Goal: Task Accomplishment & Management: Manage account settings

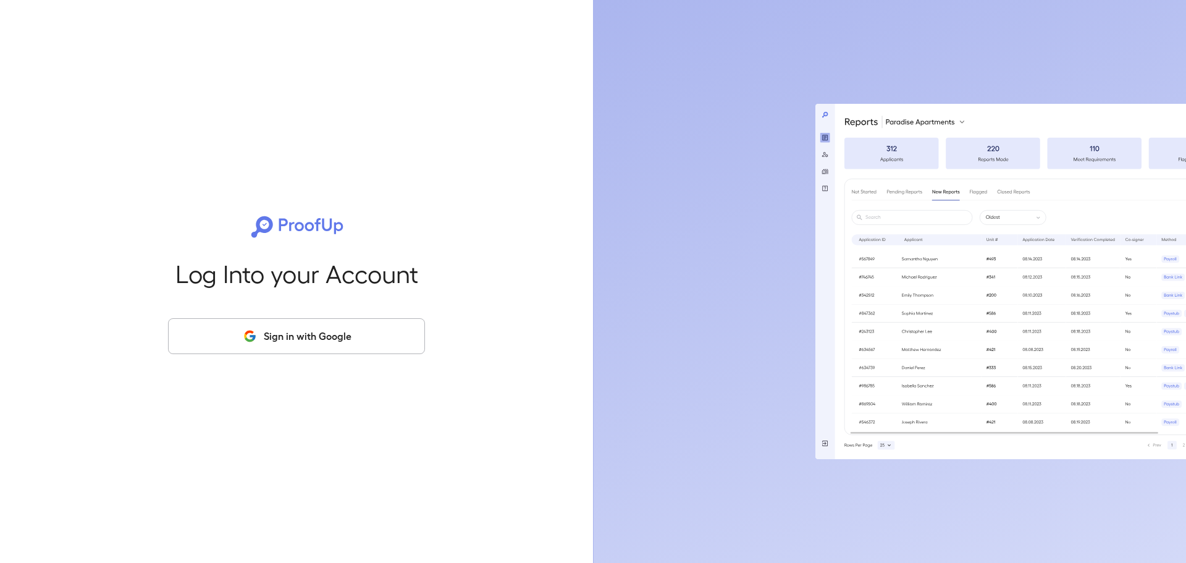
click at [337, 337] on button "Sign in with Google" at bounding box center [296, 336] width 257 height 36
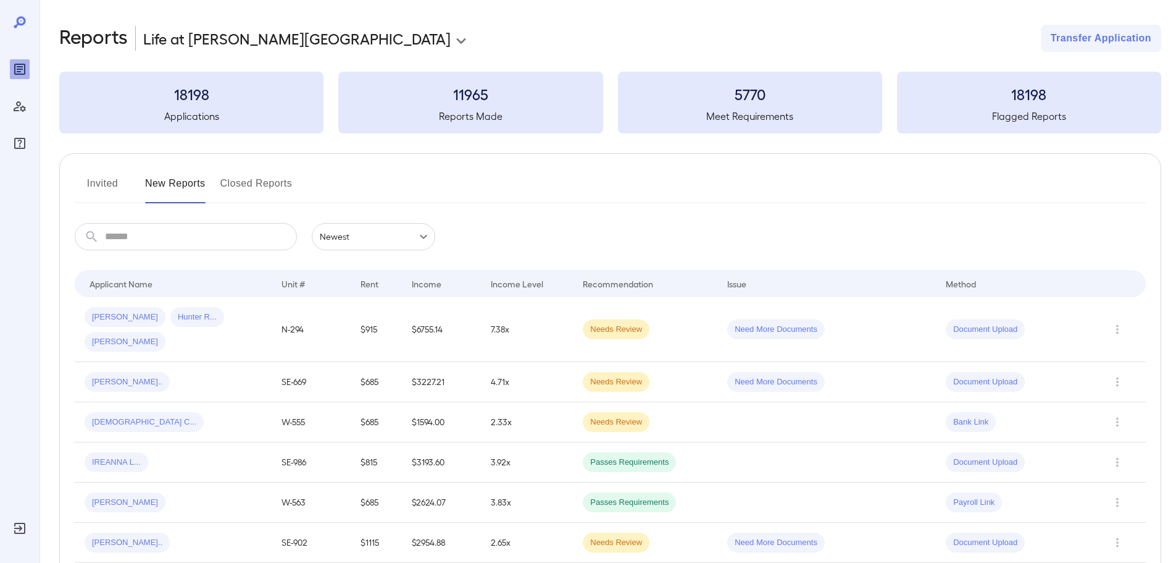
click at [104, 184] on button "Invited" at bounding box center [103, 189] width 56 height 30
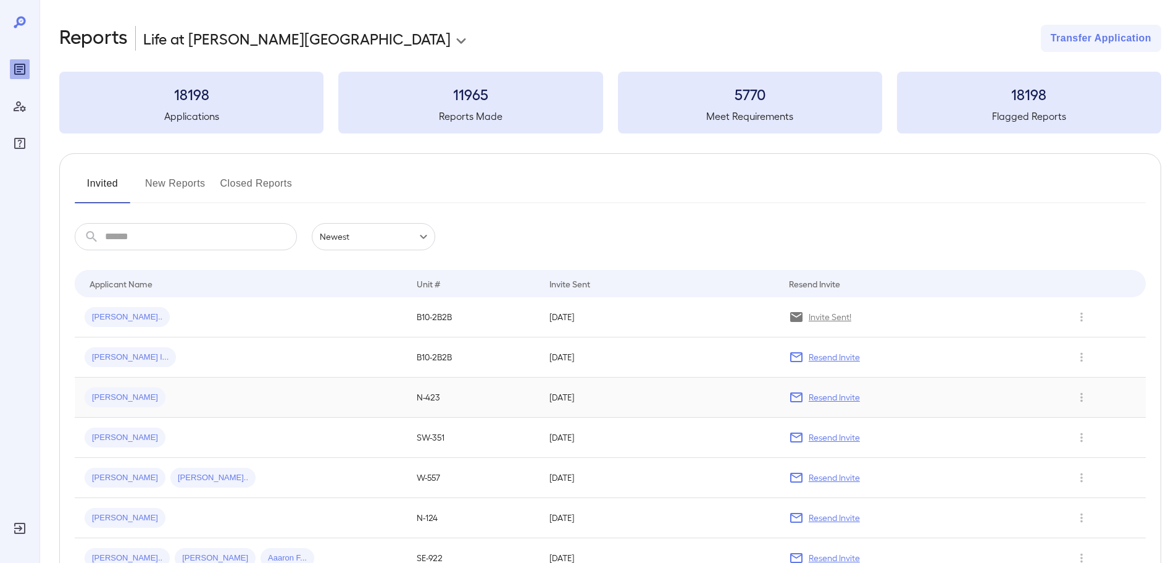
scroll to position [62, 0]
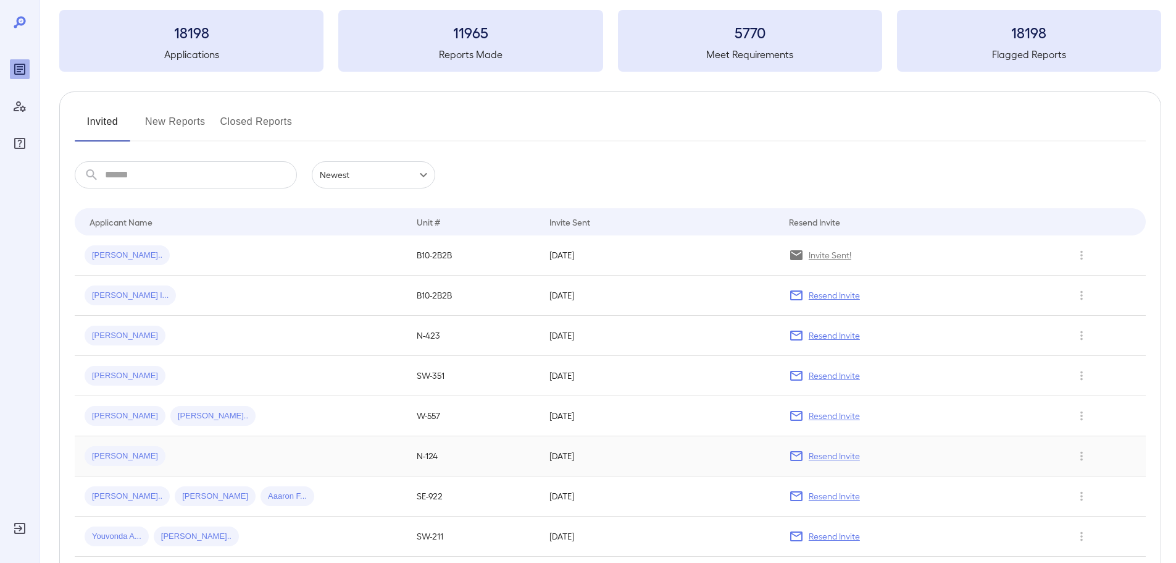
click at [836, 459] on p "Resend Invite" at bounding box center [834, 456] width 51 height 12
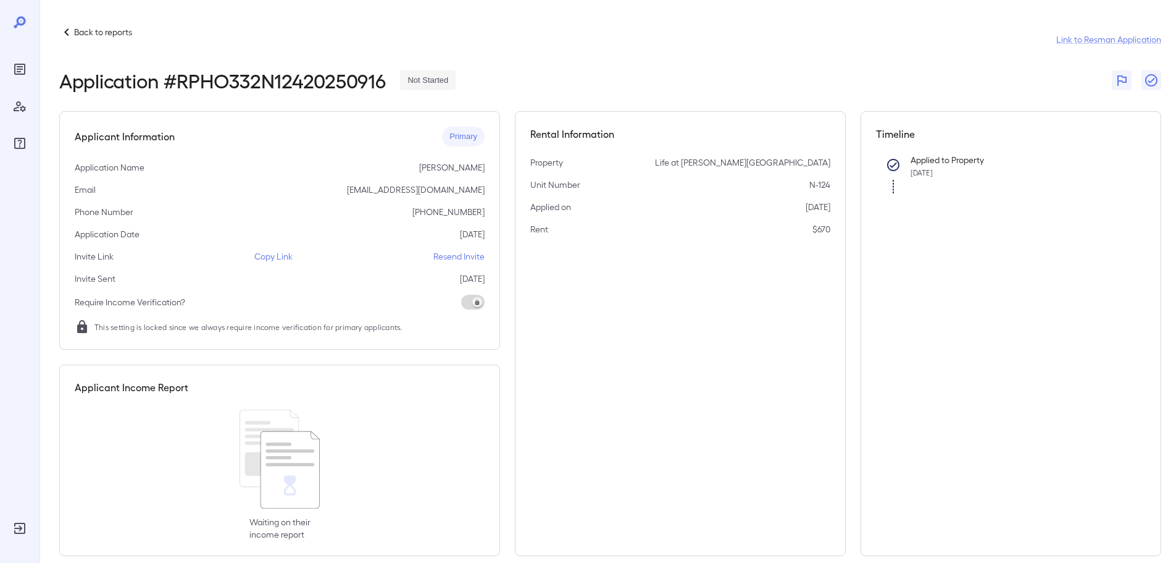
drag, startPoint x: 415, startPoint y: 170, endPoint x: 485, endPoint y: 169, distance: 70.4
click at [485, 169] on div "Applicant Information Primary Application Name [PERSON_NAME] Email [EMAIL_ADDRE…" at bounding box center [279, 230] width 441 height 238
copy p "[PERSON_NAME]"
click at [464, 259] on div "Applicant Information Primary Application Name [PERSON_NAME] Email [EMAIL_ADDRE…" at bounding box center [279, 230] width 441 height 238
click at [464, 257] on p "Resend Invite" at bounding box center [459, 256] width 51 height 12
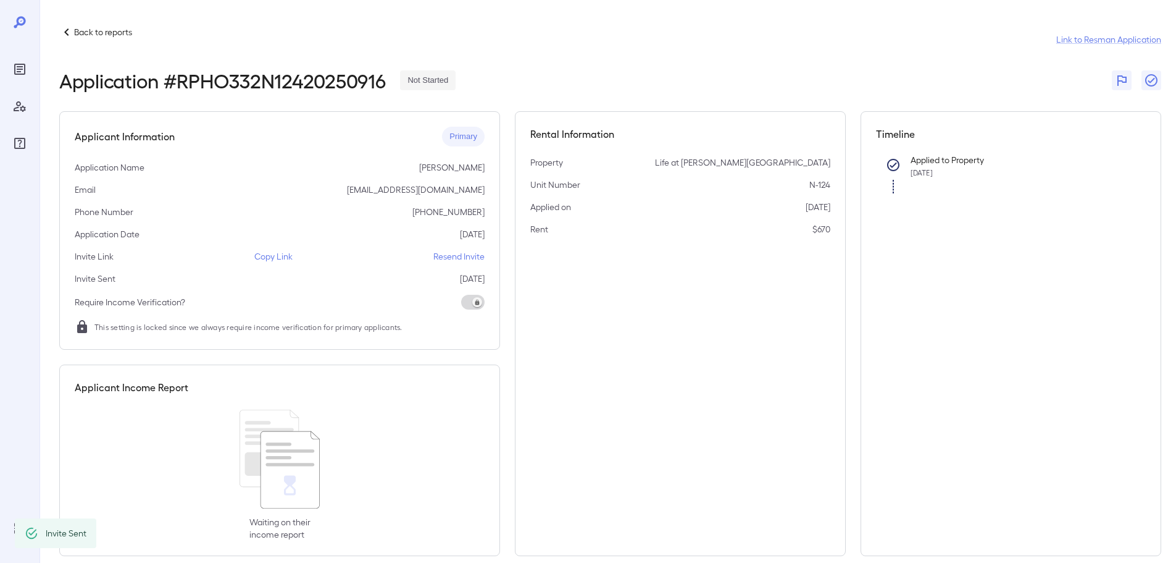
click at [117, 30] on p "Back to reports" at bounding box center [103, 32] width 58 height 12
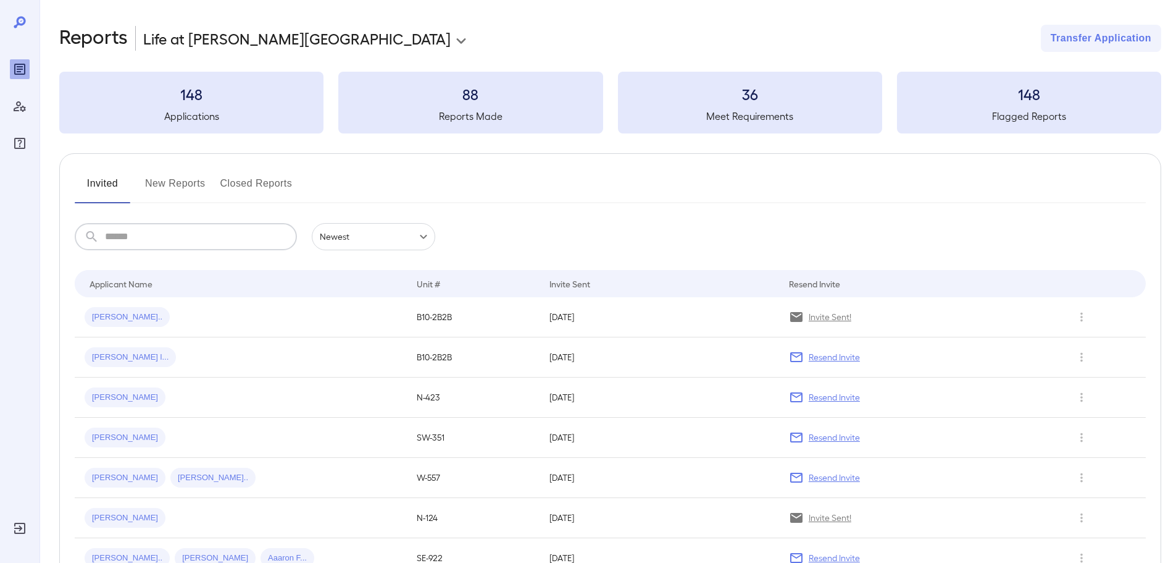
click at [187, 240] on input "text" at bounding box center [201, 236] width 192 height 27
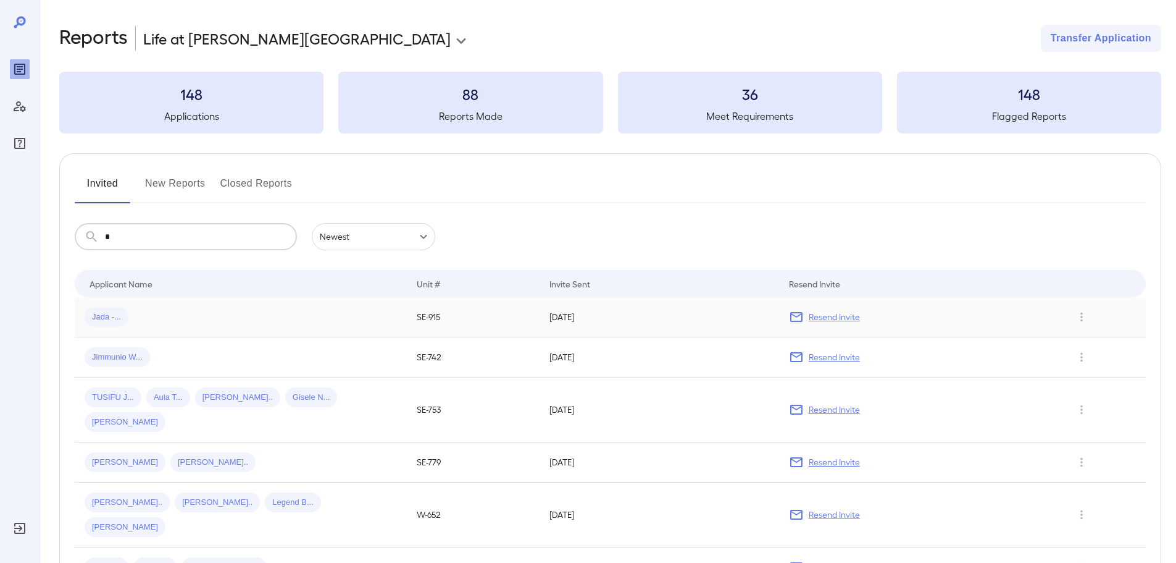
type input "*"
click at [111, 320] on span "Jada -..." at bounding box center [107, 317] width 44 height 12
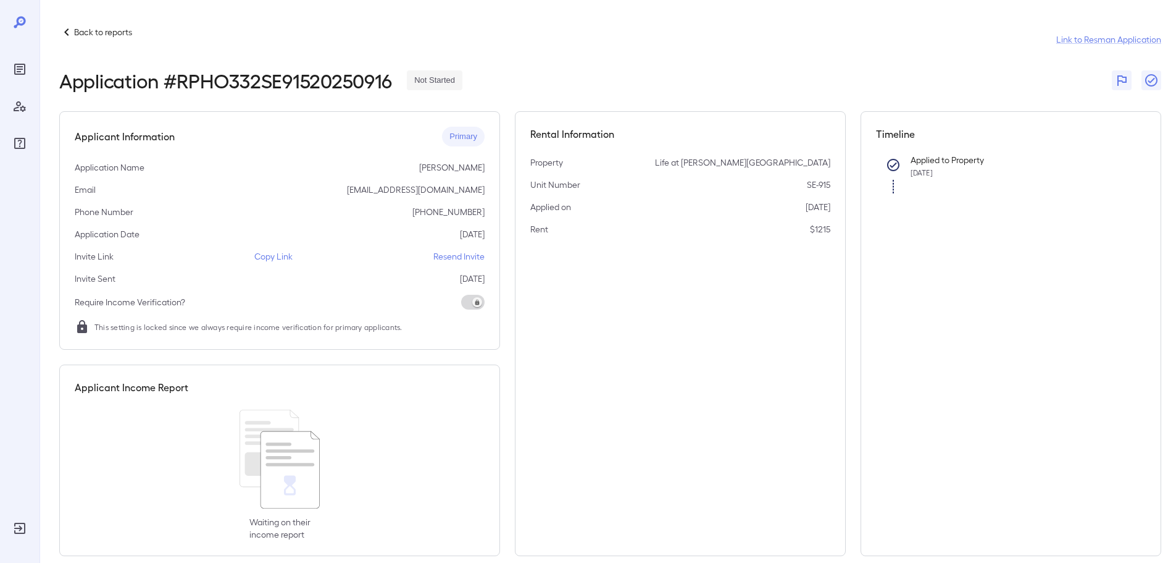
click at [461, 253] on p "Resend Invite" at bounding box center [459, 256] width 51 height 12
